Goal: Task Accomplishment & Management: Use online tool/utility

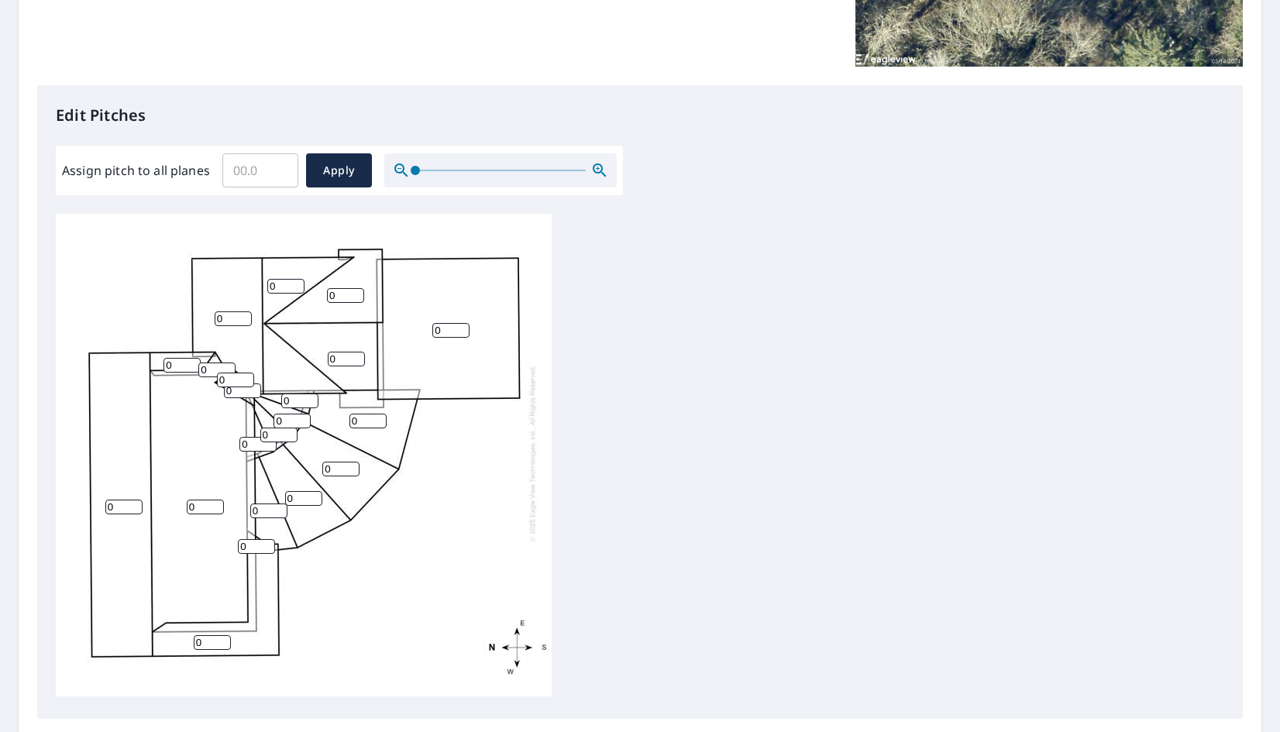
scroll to position [339, 0]
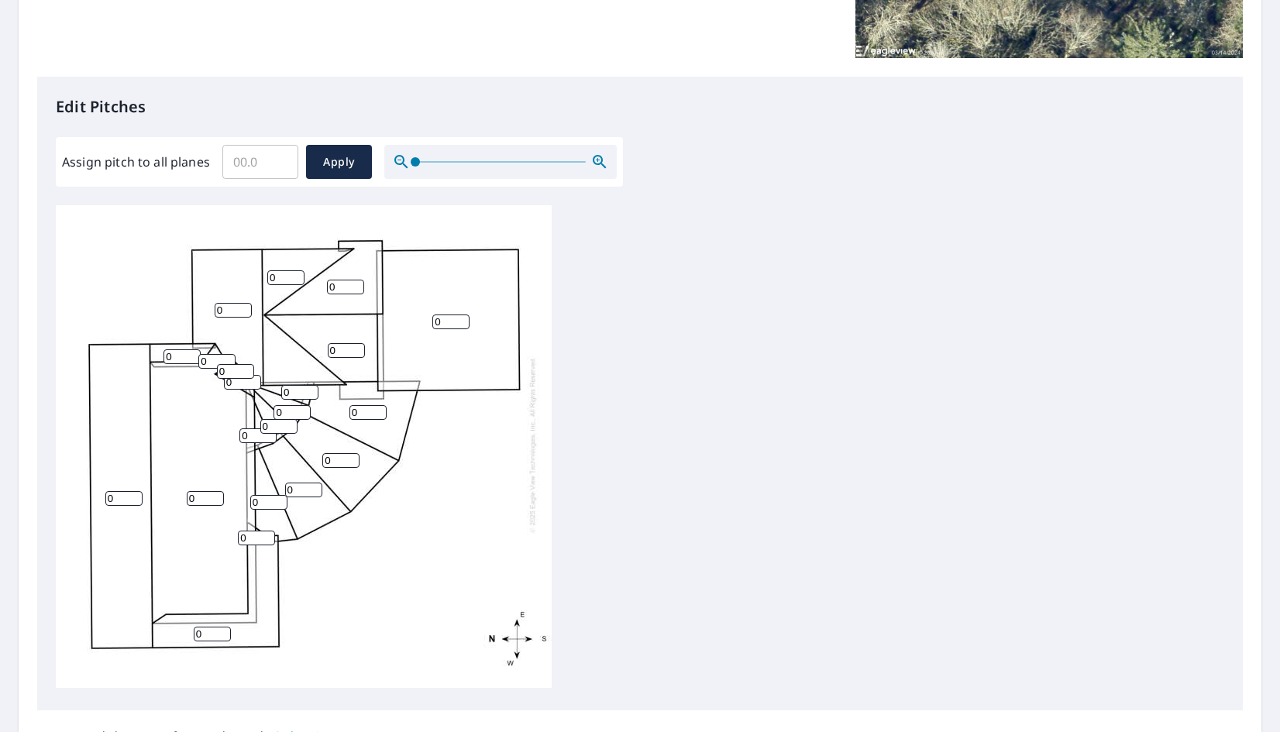
click at [342, 453] on input "0" at bounding box center [340, 460] width 37 height 15
type input "3"
click at [291, 385] on input "0" at bounding box center [299, 392] width 37 height 15
type input "3"
click at [289, 405] on input "0" at bounding box center [292, 412] width 37 height 15
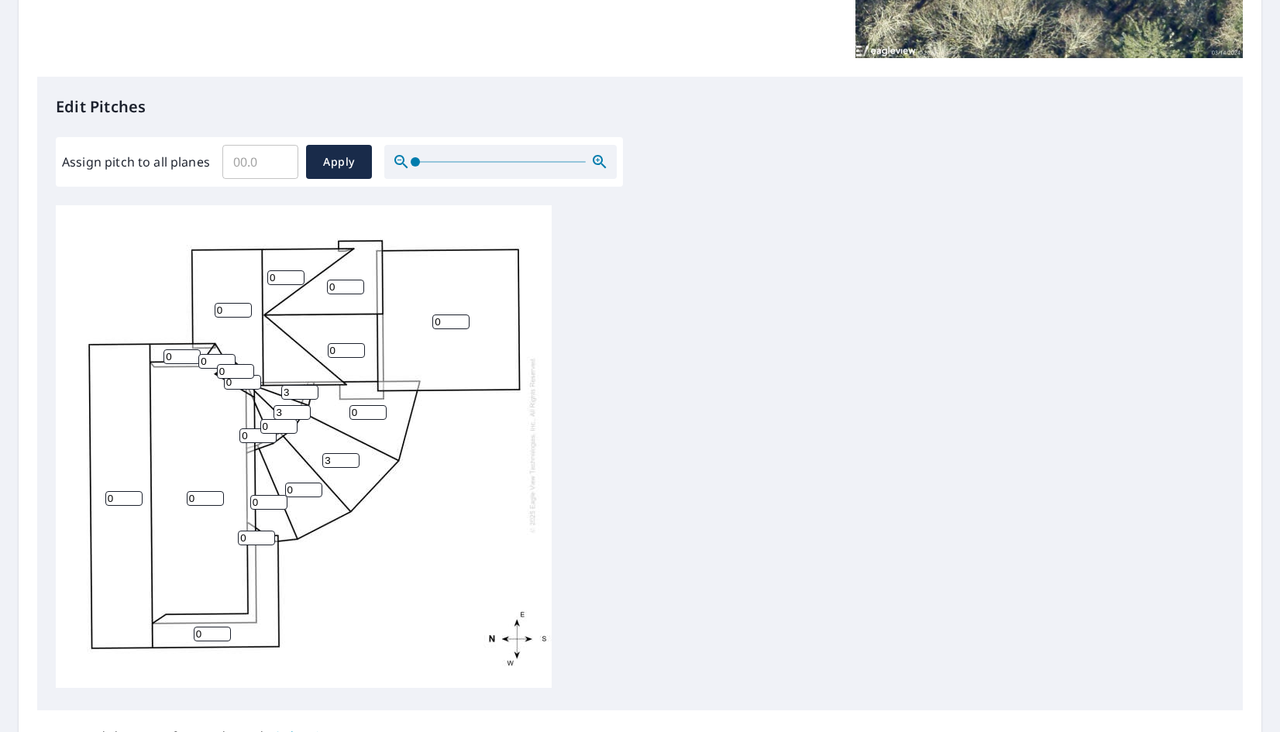
type input "3"
click at [274, 419] on input "0" at bounding box center [278, 426] width 37 height 15
type input "3"
click at [256, 429] on input "0" at bounding box center [257, 436] width 37 height 15
type input "3"
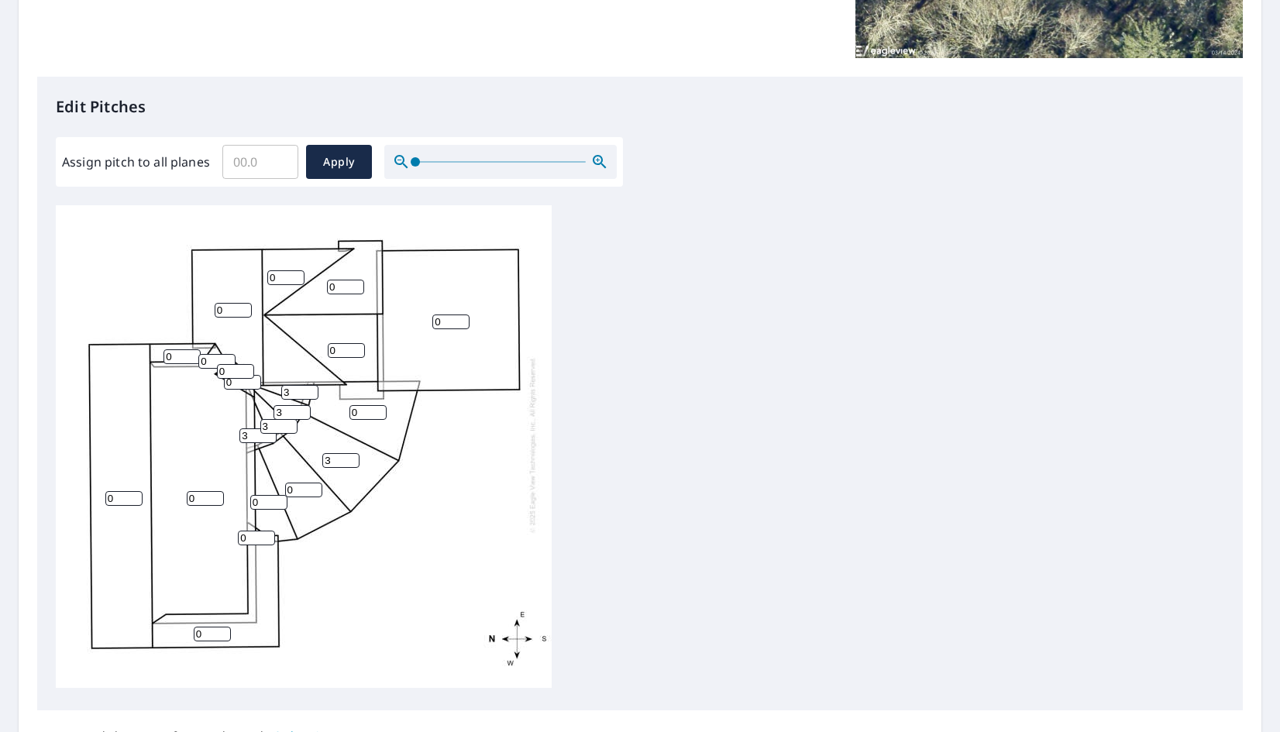
click at [363, 405] on input "0" at bounding box center [368, 412] width 37 height 15
type input "3"
click at [303, 483] on input "0" at bounding box center [303, 490] width 37 height 15
type input "3"
click at [269, 495] on input "0" at bounding box center [268, 502] width 37 height 15
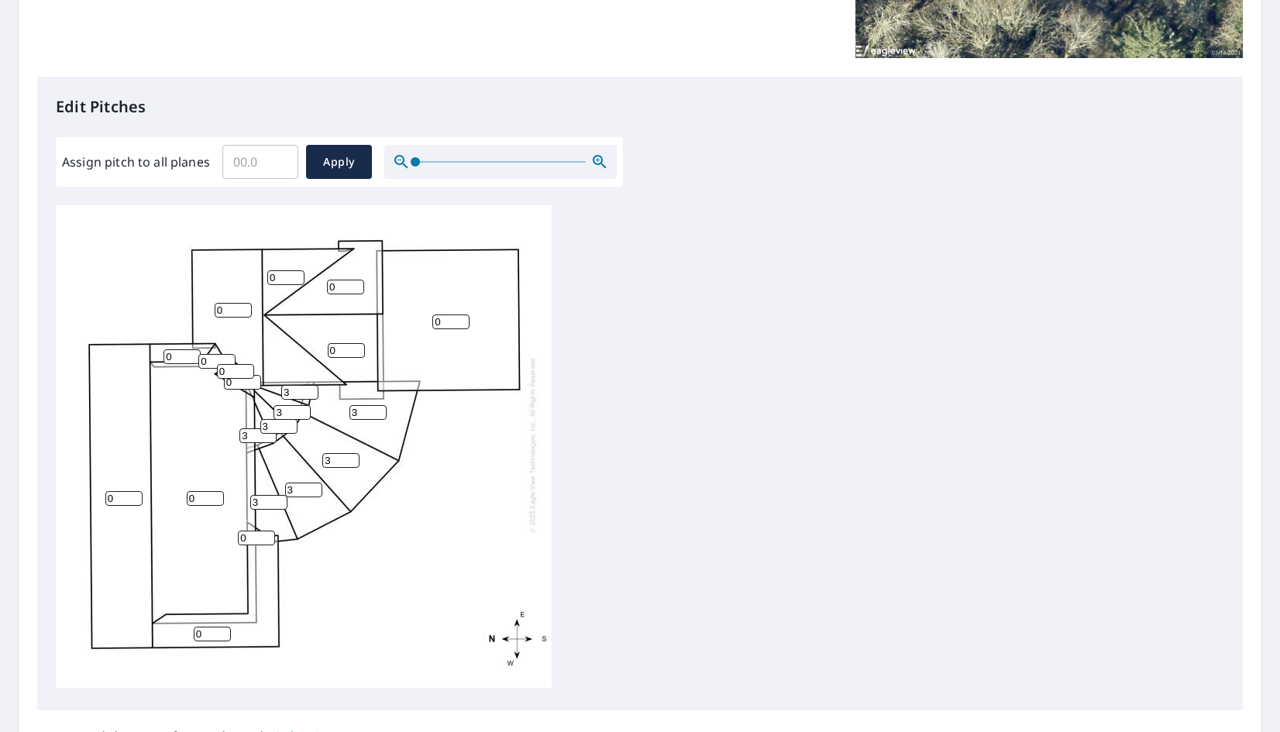
type input "3"
click at [408, 498] on div "0 0 0 0 0 0 3 0 3 0 3 3 0 3 3 3 3 0 0 0 0" at bounding box center [304, 444] width 496 height 487
click at [278, 270] on input "0" at bounding box center [285, 277] width 37 height 15
type input "12"
click at [337, 280] on input "0" at bounding box center [345, 287] width 37 height 15
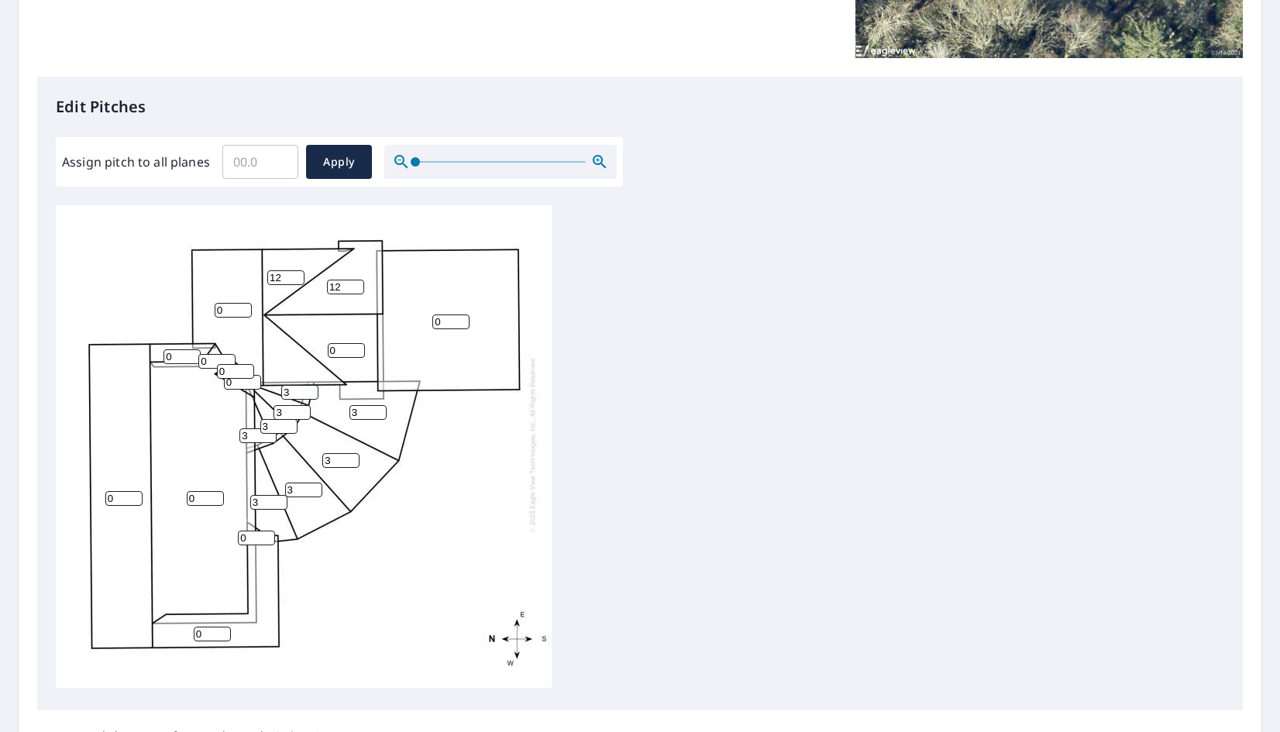
type input "12"
click at [339, 343] on input "0" at bounding box center [346, 350] width 37 height 15
type input "12"
click at [456, 315] on input "0" at bounding box center [450, 322] width 37 height 15
type input "12"
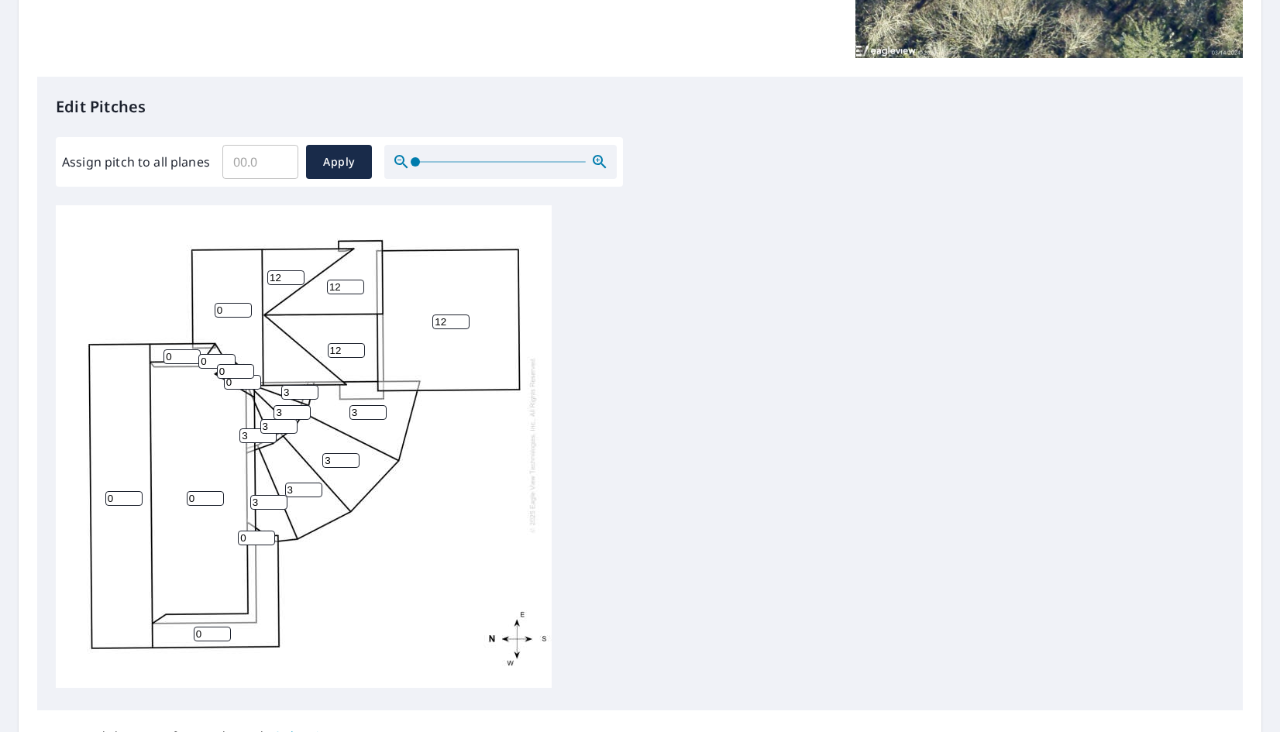
click at [207, 627] on input "0" at bounding box center [212, 634] width 37 height 15
type input "12"
click at [249, 531] on input "0" at bounding box center [256, 538] width 37 height 15
type input "12"
click at [207, 492] on input "0" at bounding box center [205, 498] width 37 height 15
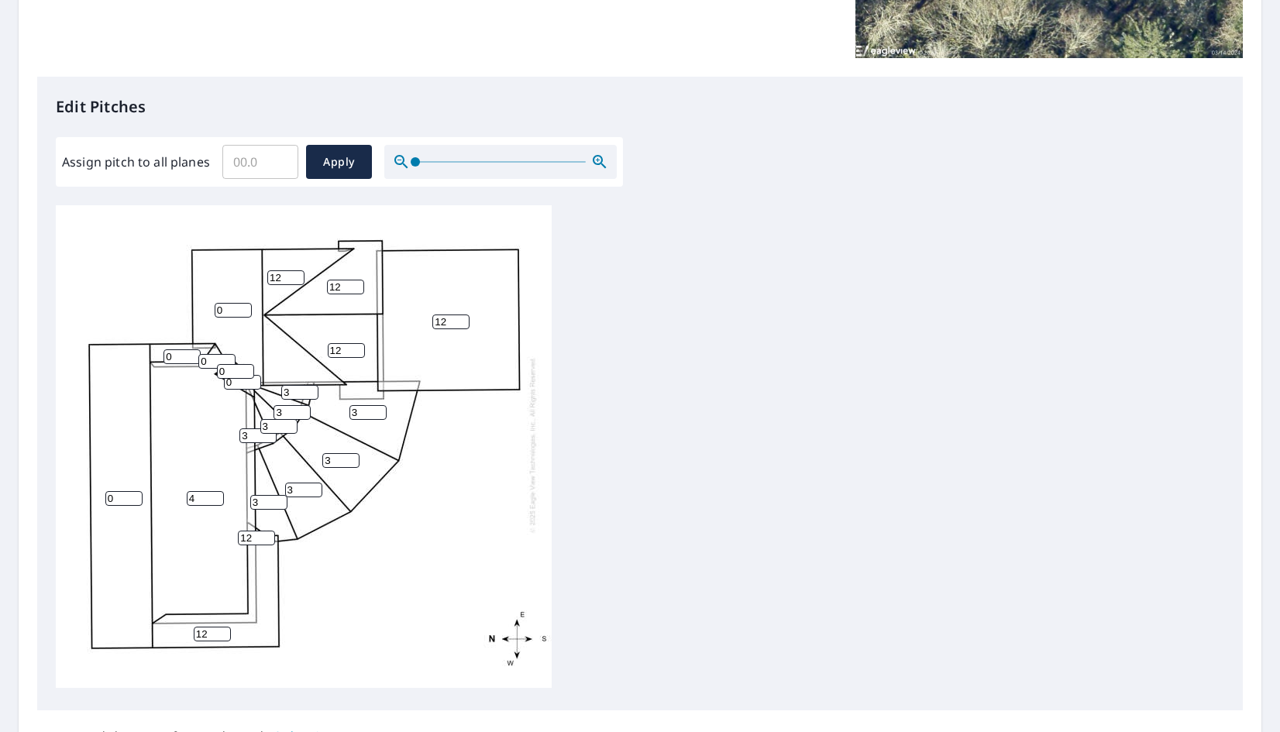
type input "4"
click at [126, 491] on input "0" at bounding box center [123, 498] width 37 height 15
type input "12"
click at [180, 350] on input "0" at bounding box center [182, 357] width 37 height 15
type input "12"
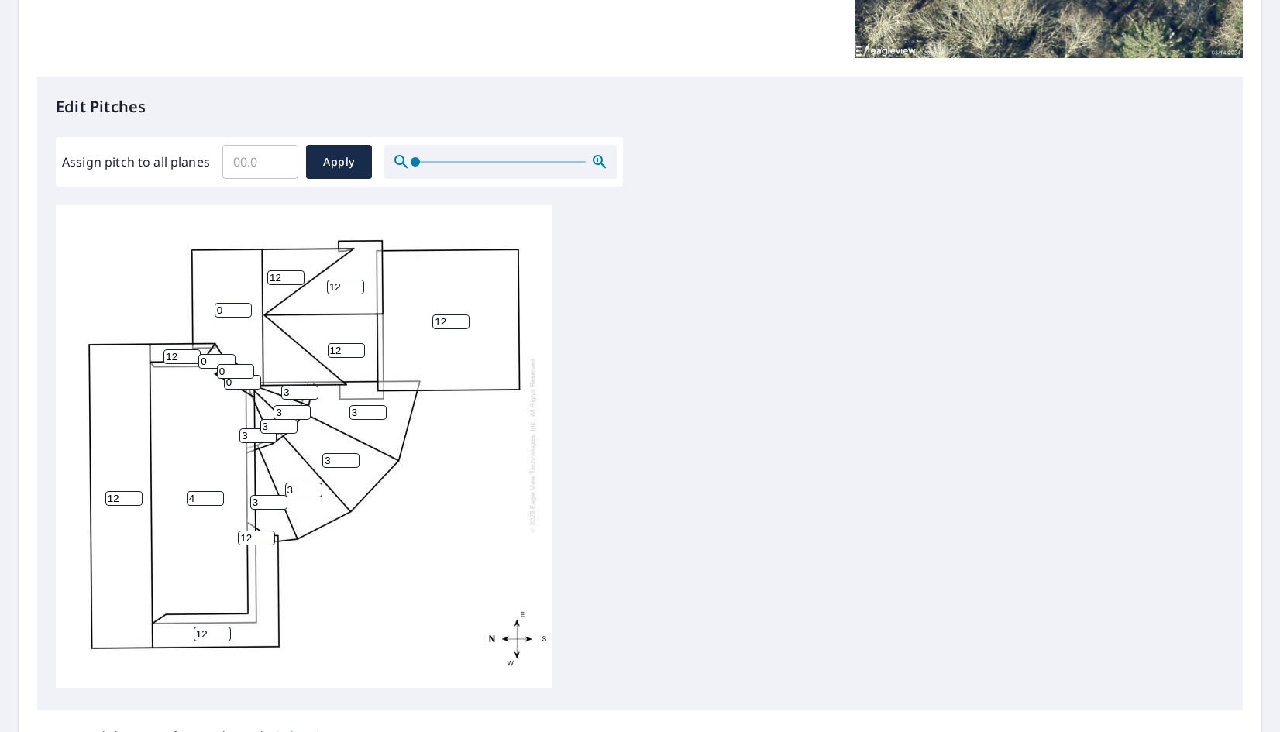
click at [212, 354] on input "0" at bounding box center [216, 361] width 37 height 15
type input "12"
click at [229, 364] on input "0" at bounding box center [235, 371] width 37 height 15
type input "12"
click at [362, 536] on div "4 12 12 0 12 12 3 12 3 12 3 3 12 3 3 3 3 0 12 12 12" at bounding box center [304, 444] width 496 height 487
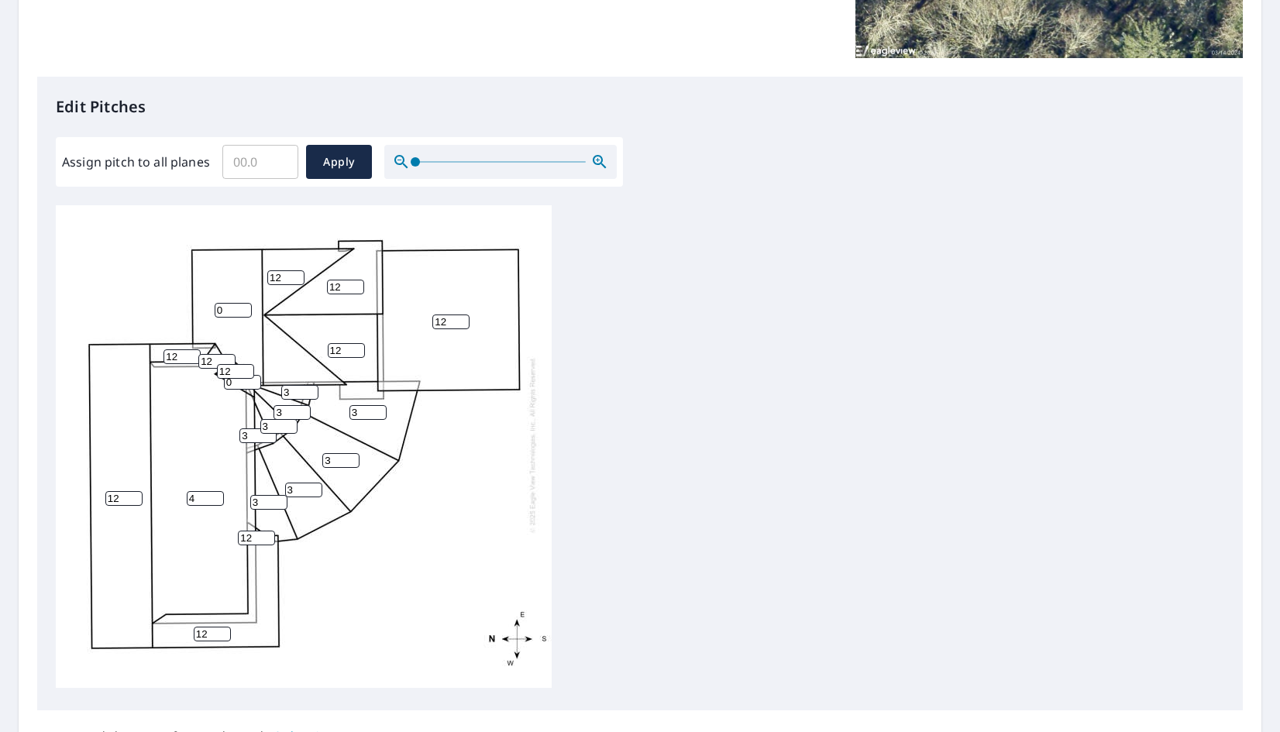
click at [233, 303] on input "0" at bounding box center [233, 310] width 37 height 15
type input "12"
click at [377, 545] on div "4 12 12 12 12 12 3 12 3 12 3 3 12 3 3 3 3 0 12 12 12" at bounding box center [304, 444] width 496 height 487
click at [240, 375] on input "0" at bounding box center [242, 382] width 37 height 15
type input "12"
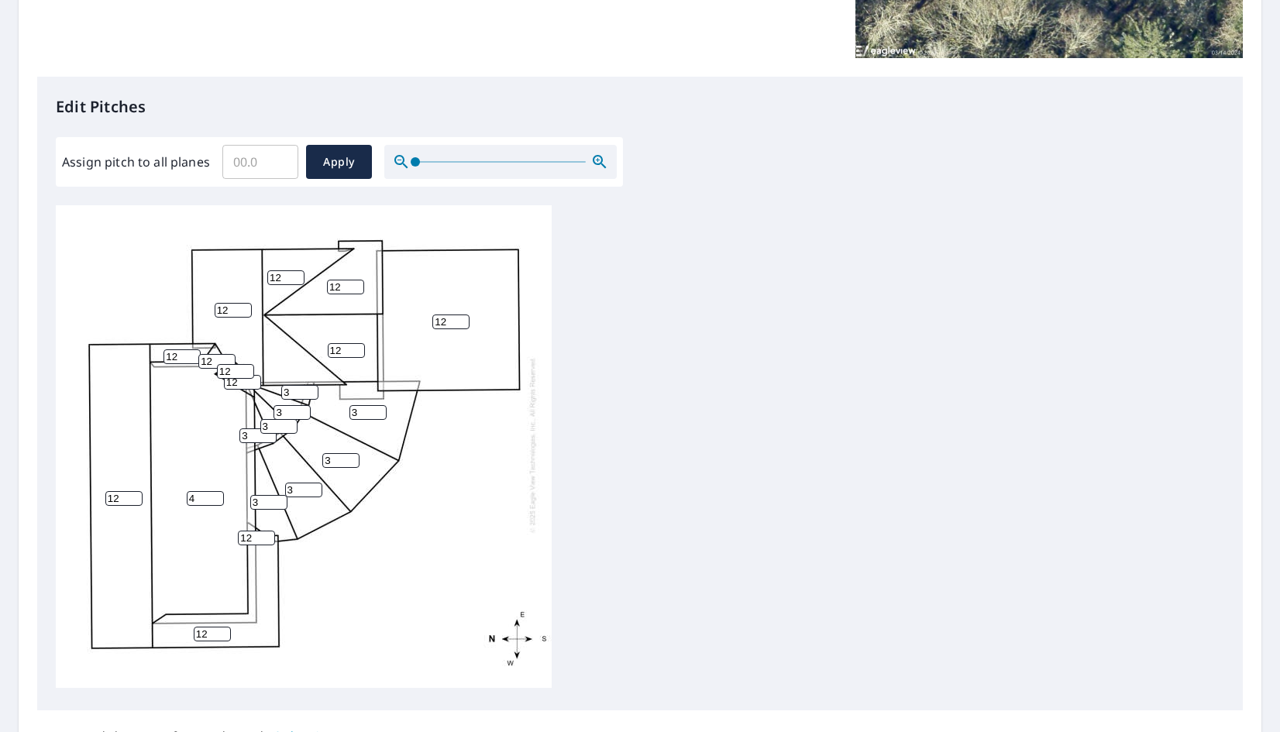
click at [685, 455] on div "4 12 12 12 12 12 3 12 3 12 3 3 12 3 3 3 3 12 12 12 12" at bounding box center [640, 448] width 1169 height 487
click at [340, 157] on span "Apply" at bounding box center [339, 162] width 41 height 19
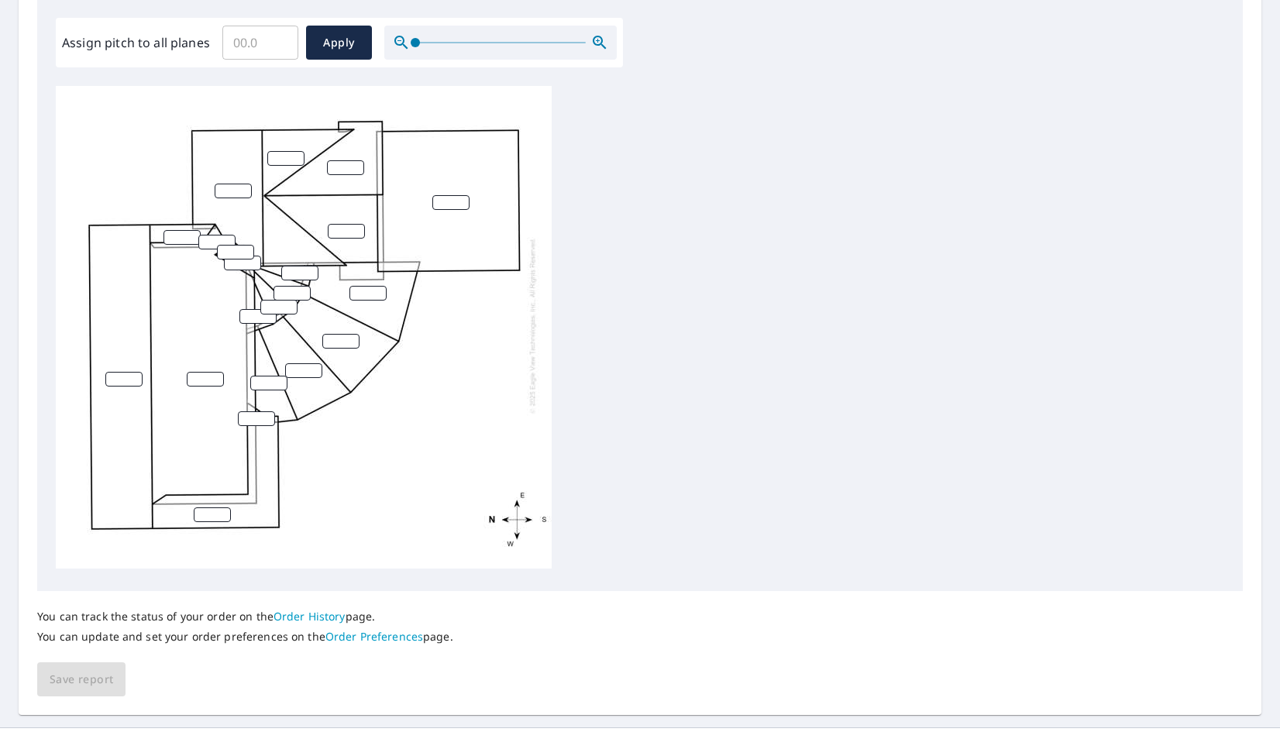
scroll to position [493, 0]
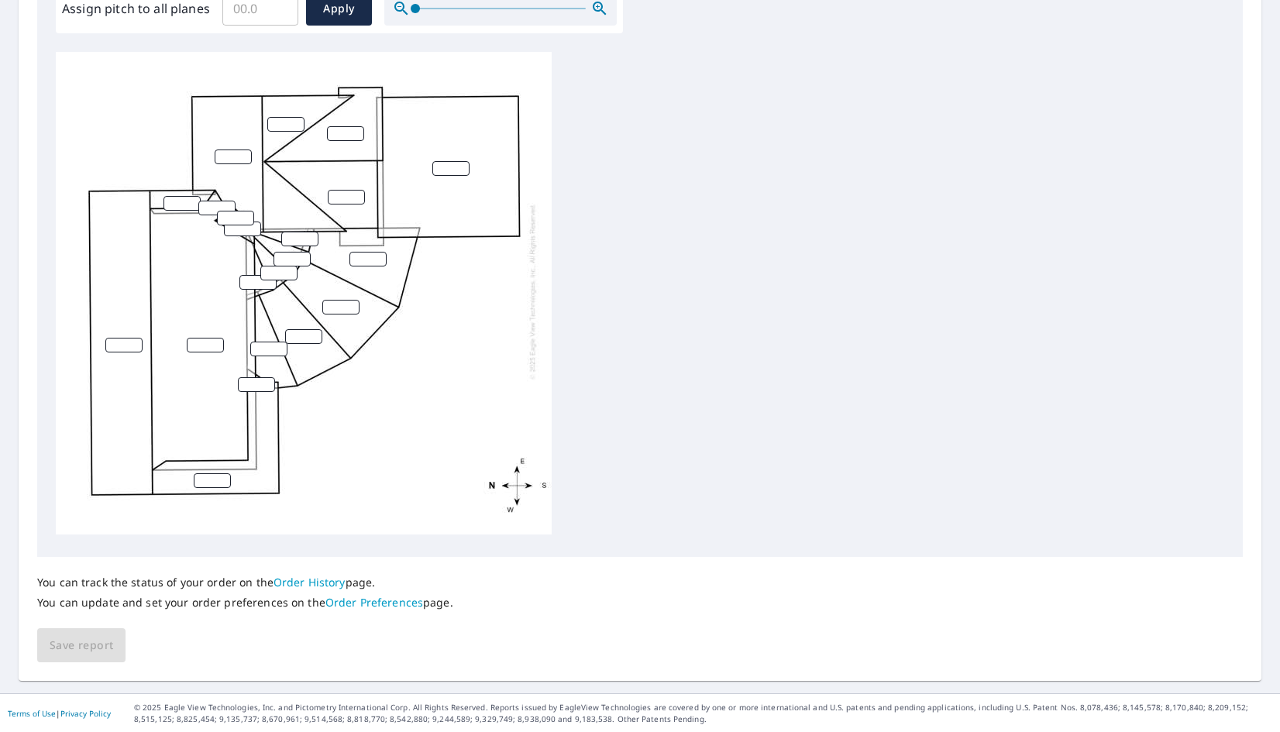
click at [301, 232] on input "number" at bounding box center [299, 239] width 37 height 15
click at [286, 117] on input "number" at bounding box center [285, 124] width 37 height 15
type input "12"
click at [339, 126] on input "number" at bounding box center [345, 133] width 37 height 15
type input "12"
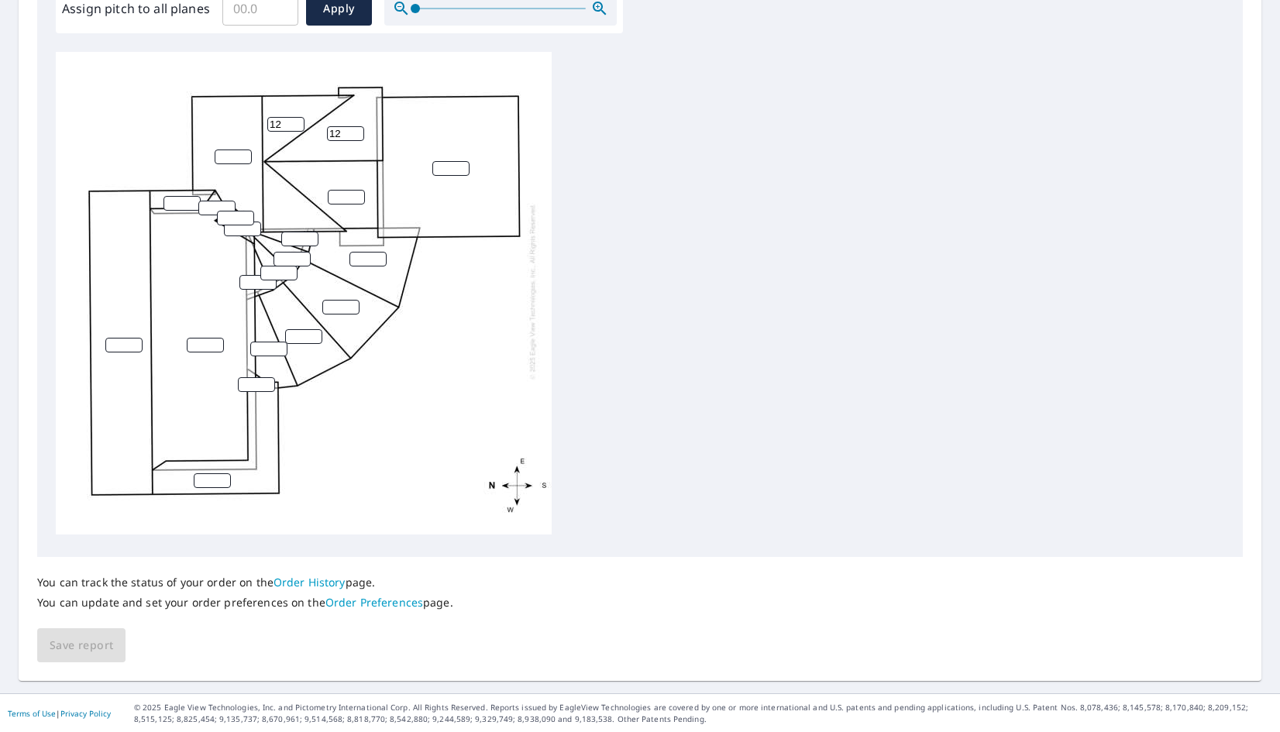
click at [229, 150] on input "number" at bounding box center [233, 157] width 37 height 15
type input "12"
click at [342, 190] on input "number" at bounding box center [346, 197] width 37 height 15
type input "12"
click at [453, 161] on input "number" at bounding box center [450, 168] width 37 height 15
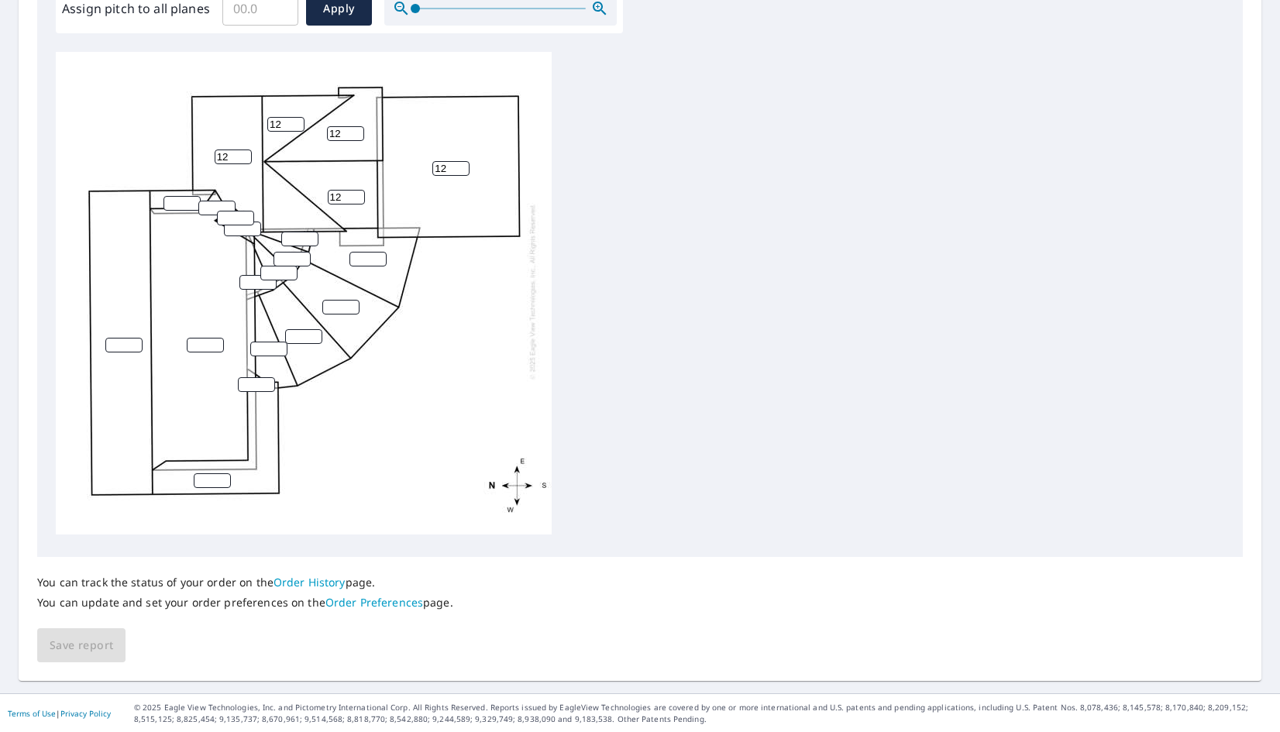
type input "12"
click at [183, 196] on input "number" at bounding box center [182, 203] width 37 height 15
type input "12"
click at [215, 201] on input "number" at bounding box center [216, 208] width 37 height 15
type input "12"
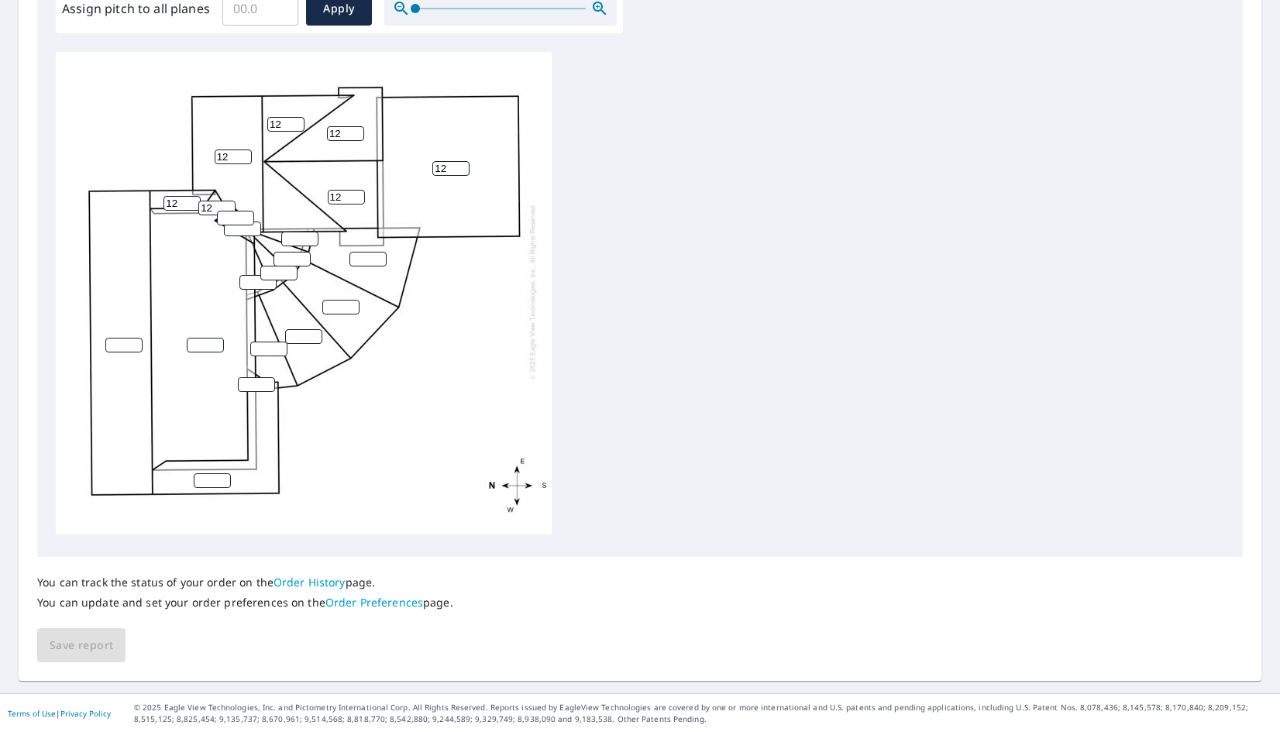
click at [232, 211] on input "number" at bounding box center [235, 218] width 37 height 15
type input "12"
click at [238, 222] on input "number" at bounding box center [242, 229] width 37 height 15
type input "12"
click at [199, 338] on input "number" at bounding box center [205, 345] width 37 height 15
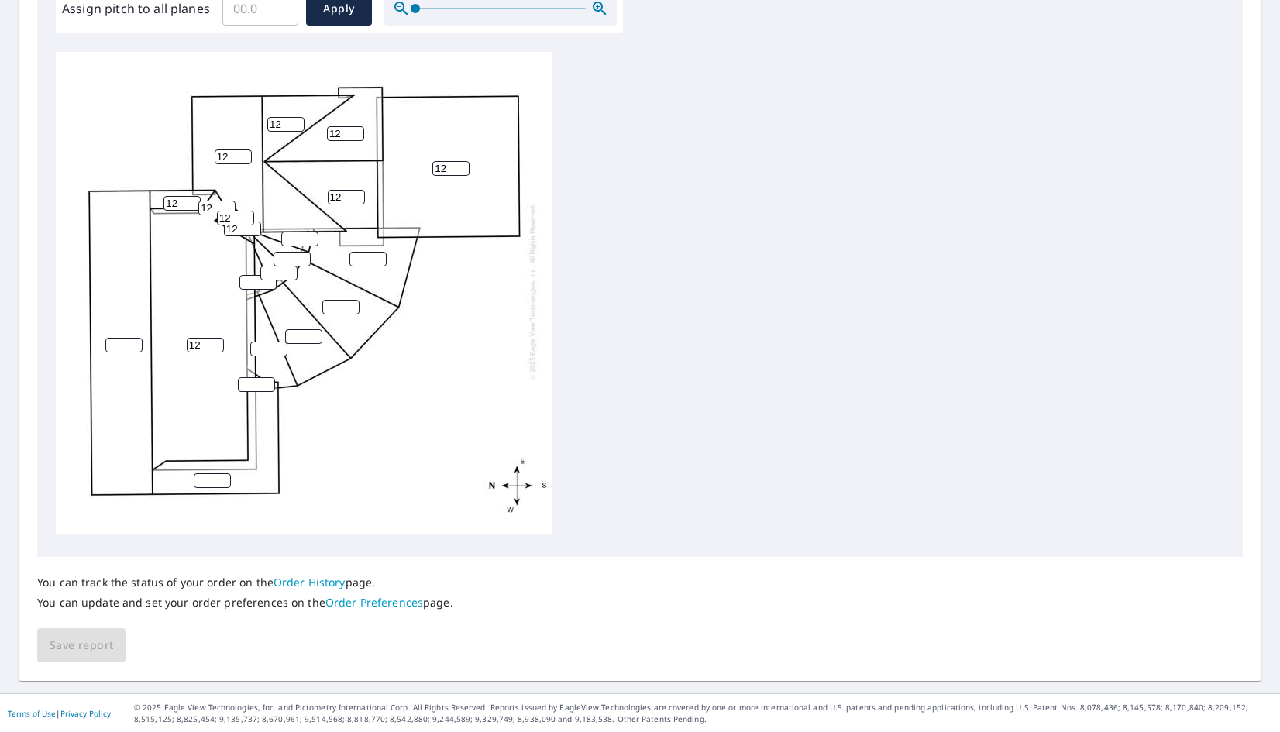
type input "12"
click at [253, 377] on input "number" at bounding box center [256, 384] width 37 height 15
type input "12"
click at [211, 473] on input "number" at bounding box center [212, 480] width 37 height 15
type input "12"
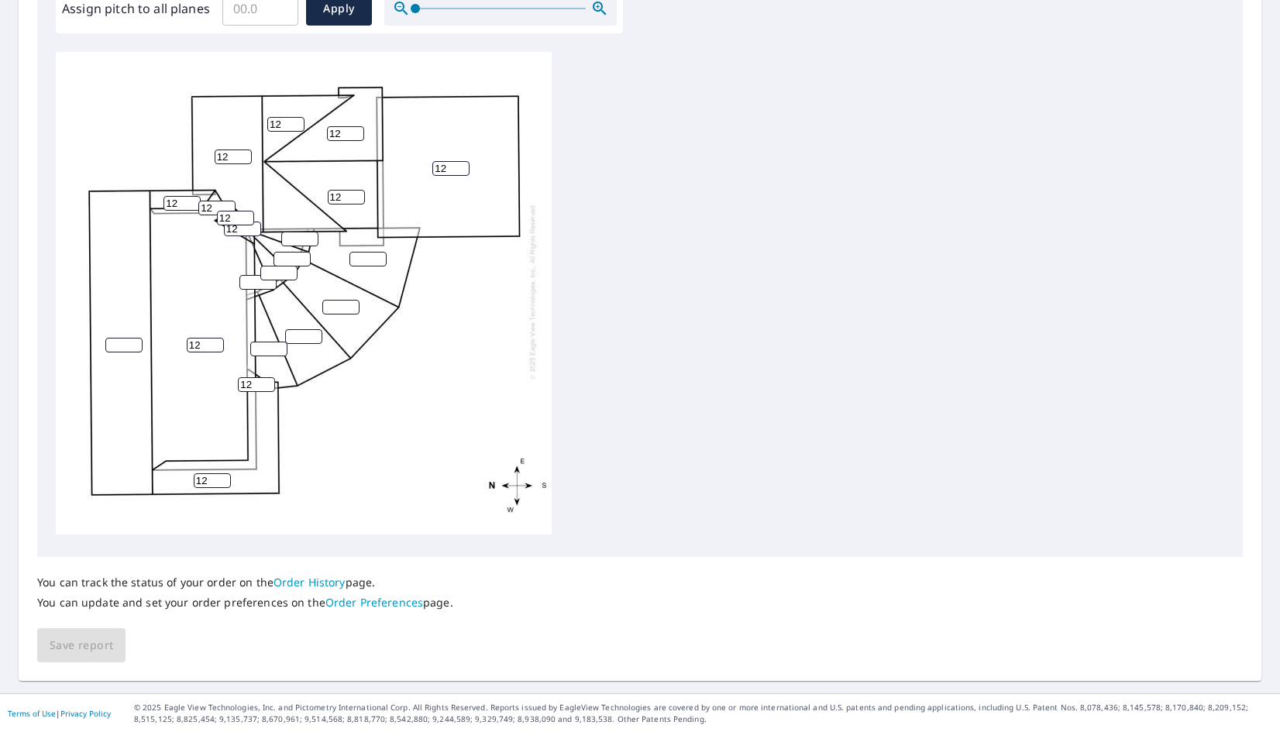
click at [124, 338] on input "number" at bounding box center [123, 345] width 37 height 15
type input "12"
click at [253, 275] on input "number" at bounding box center [257, 282] width 37 height 15
type input "3"
click at [203, 338] on input "12" at bounding box center [205, 345] width 37 height 15
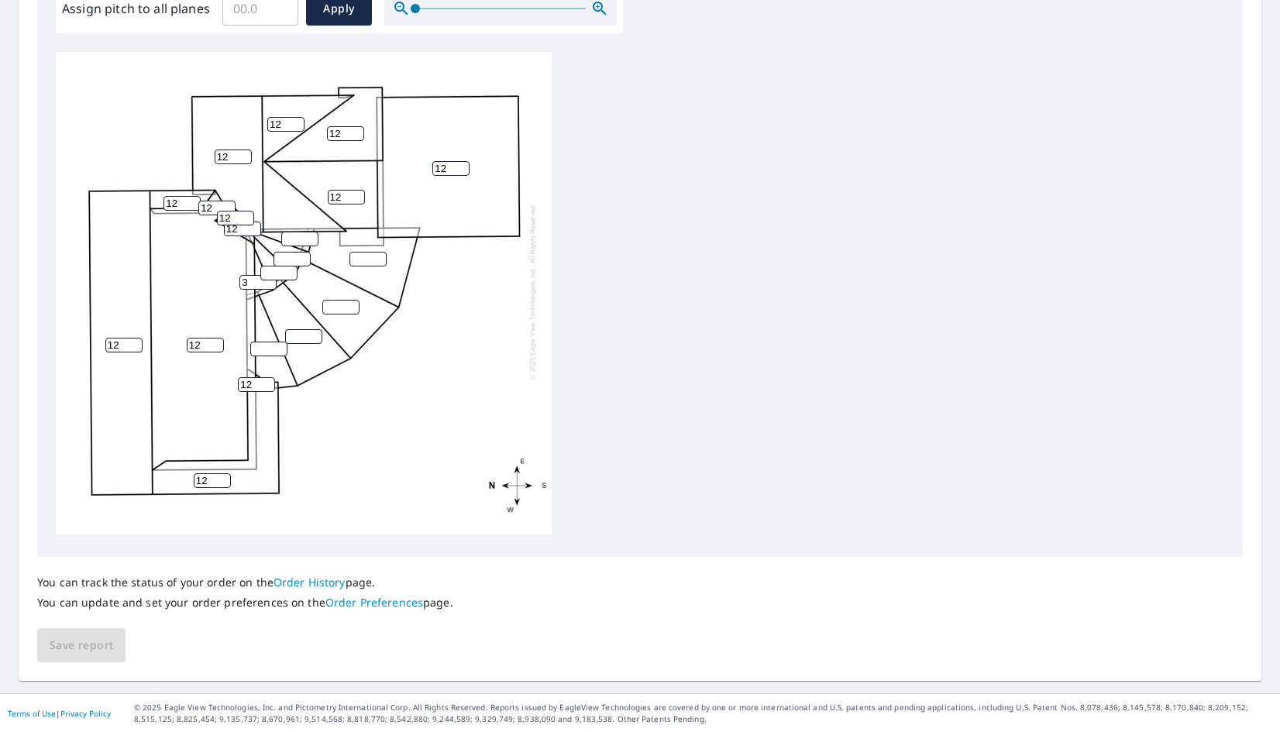
type input "1"
type input "4"
click at [274, 266] on input "number" at bounding box center [278, 273] width 37 height 15
type input "3"
click at [288, 252] on input "number" at bounding box center [292, 259] width 37 height 15
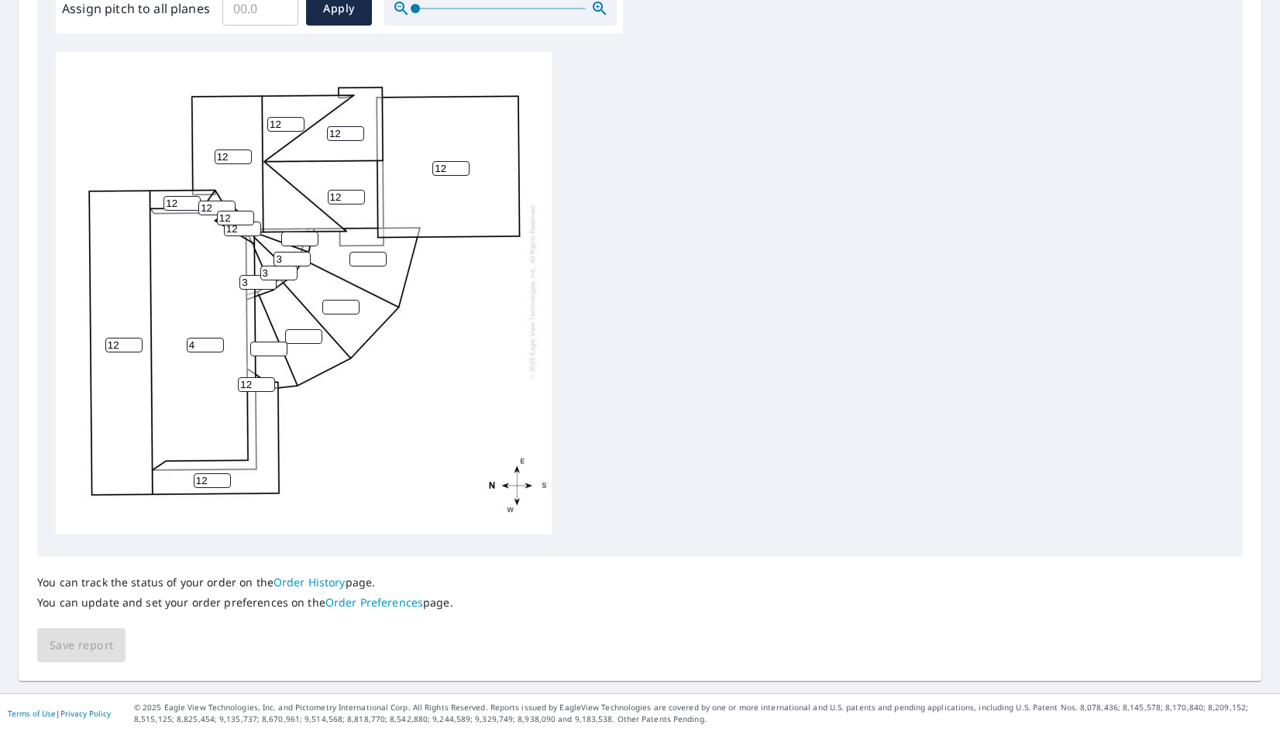
type input "3"
click at [292, 232] on input "number" at bounding box center [299, 239] width 37 height 15
type input "3"
click at [360, 252] on input "number" at bounding box center [368, 259] width 37 height 15
type input "3"
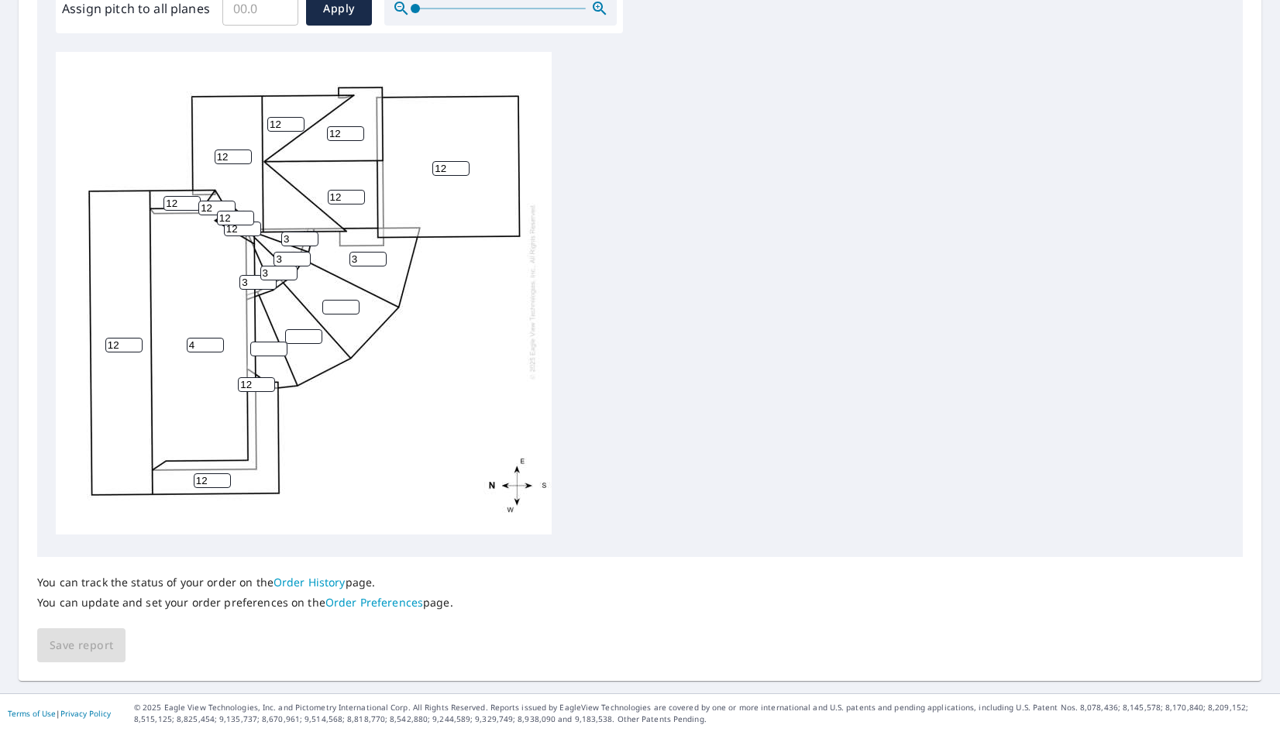
click at [329, 300] on input "number" at bounding box center [340, 307] width 37 height 15
type input "3"
click at [297, 329] on input "number" at bounding box center [303, 336] width 37 height 15
type input "3"
click at [263, 342] on input "number" at bounding box center [268, 349] width 37 height 15
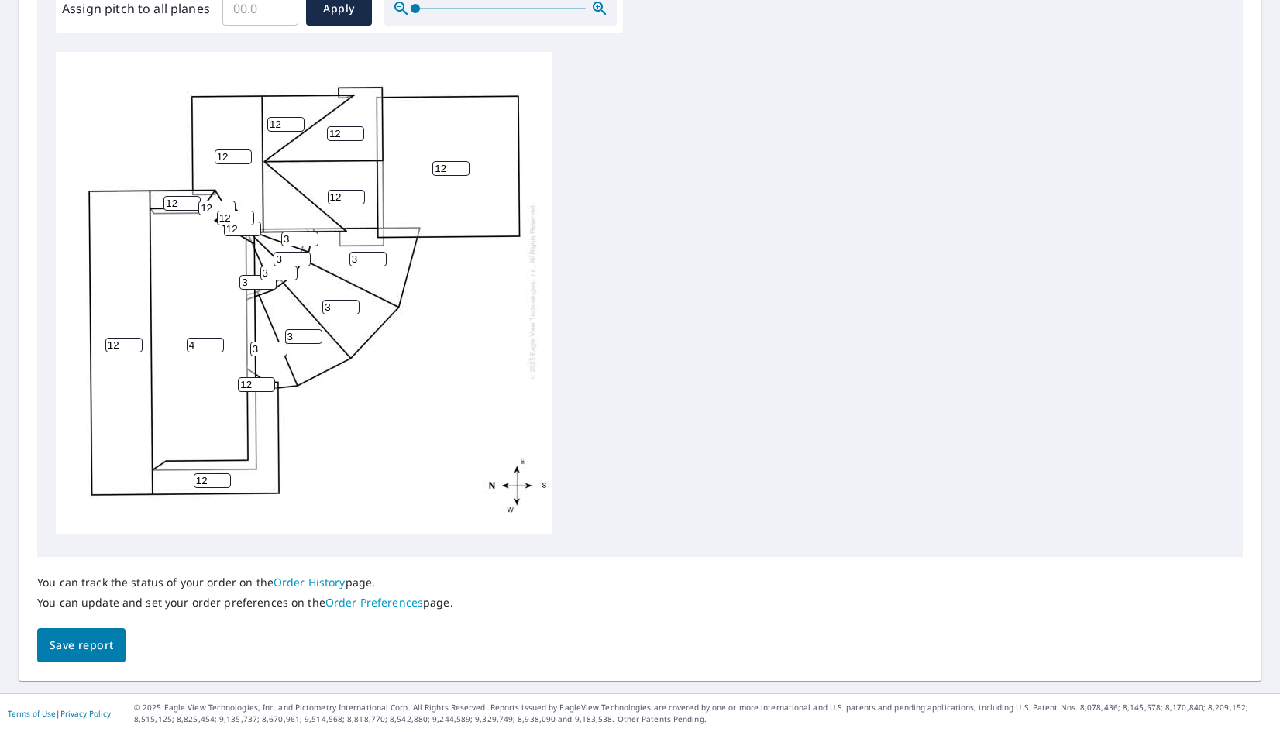
type input "3"
click at [57, 642] on span "Save report" at bounding box center [82, 645] width 64 height 19
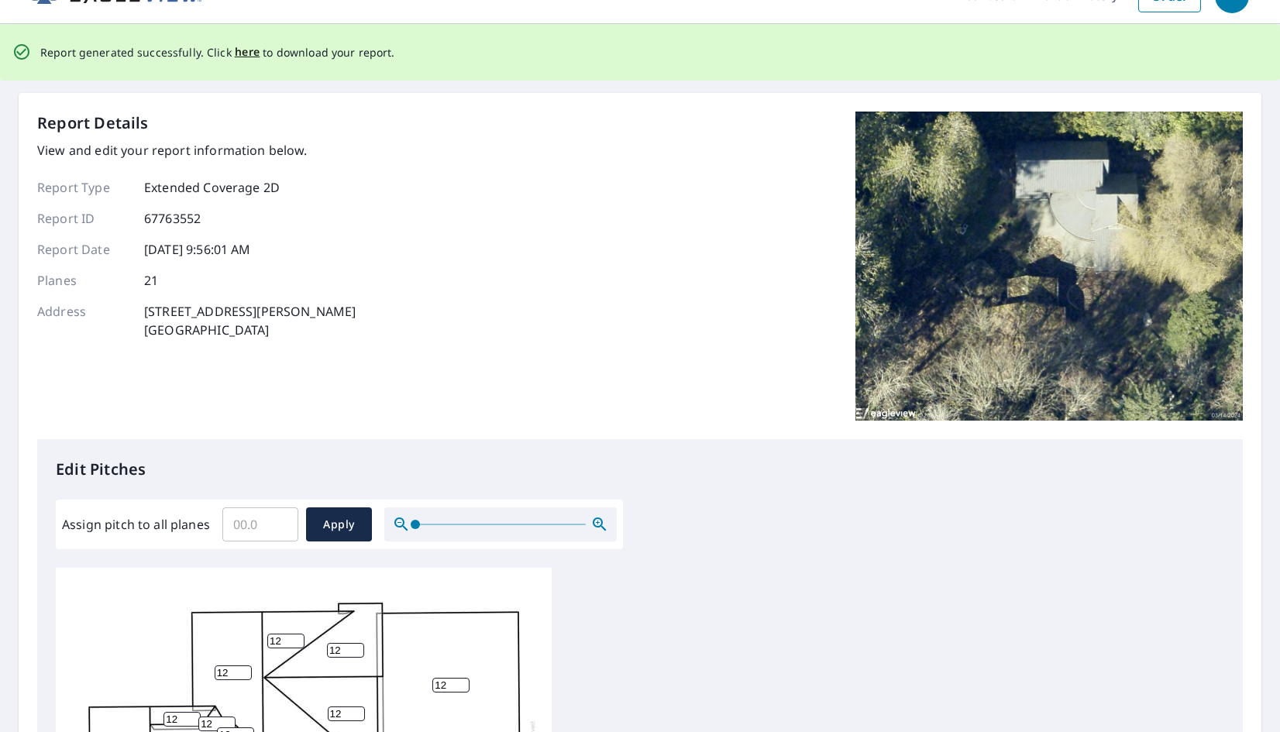
scroll to position [0, 0]
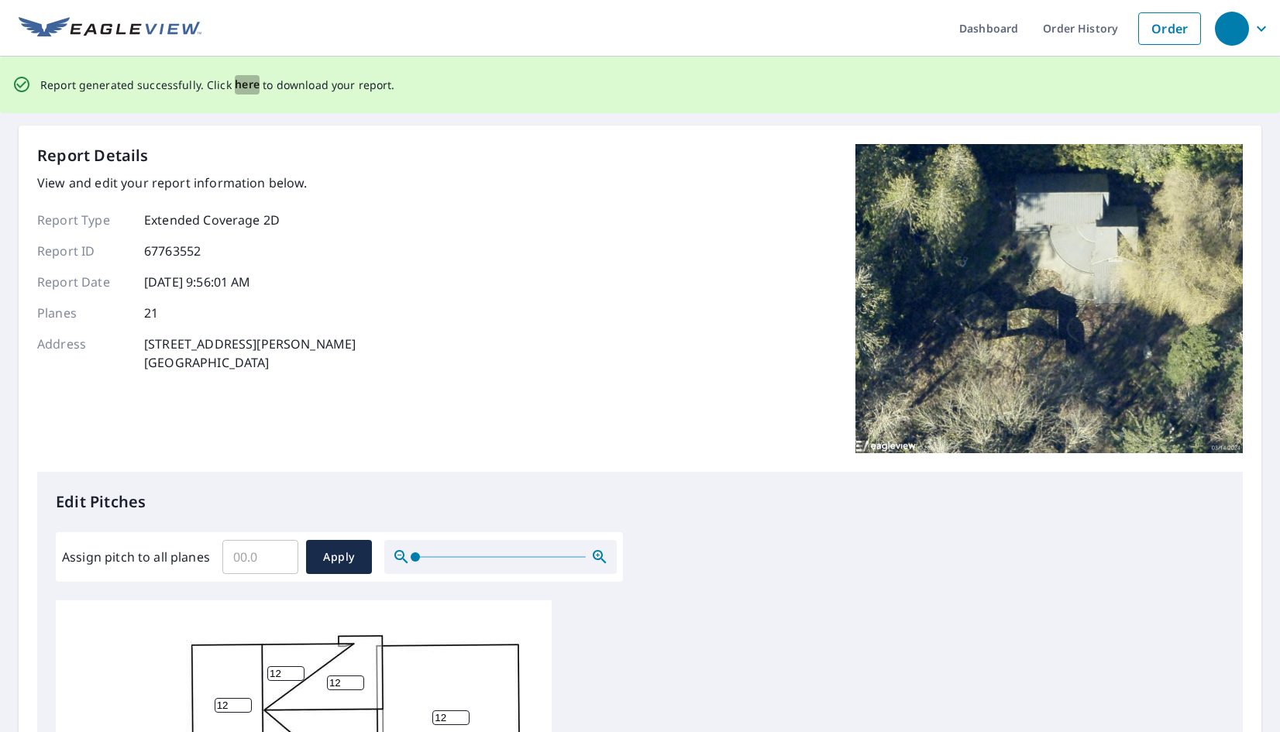
click at [243, 87] on span "here" at bounding box center [248, 84] width 26 height 19
